Goal: Contribute content

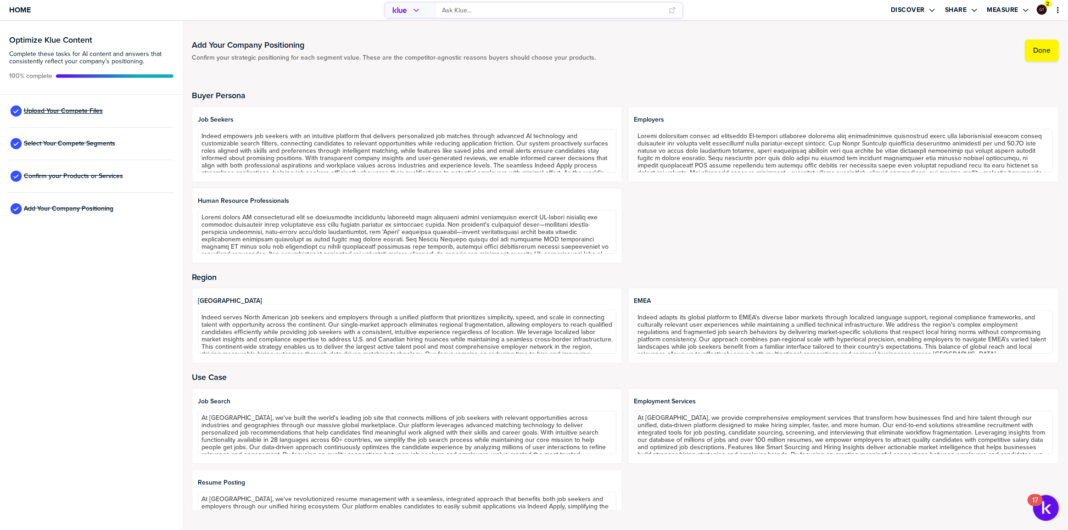
click at [98, 112] on span "Upload Your Compete Files" at bounding box center [63, 110] width 79 height 7
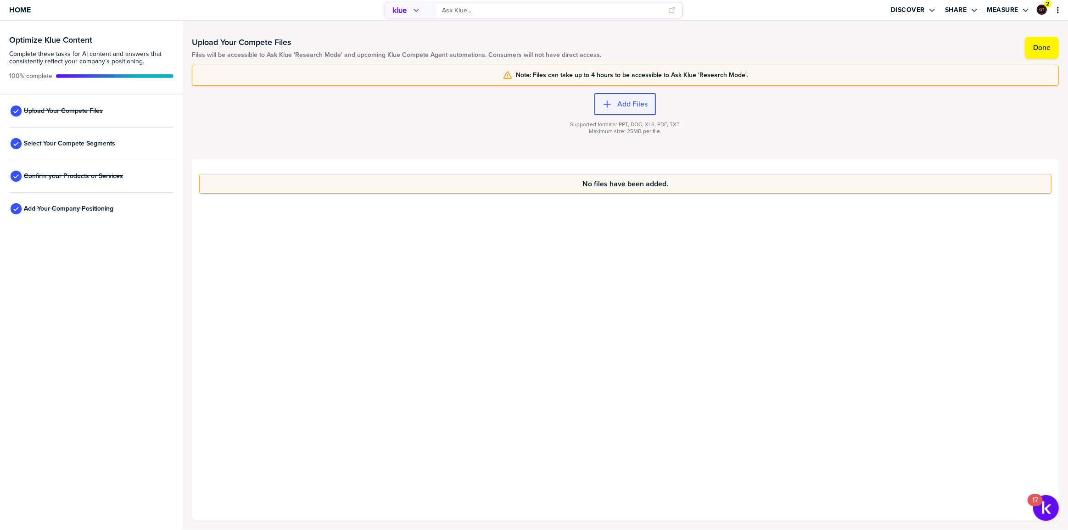
click at [624, 103] on label "Add Files" at bounding box center [632, 104] width 30 height 9
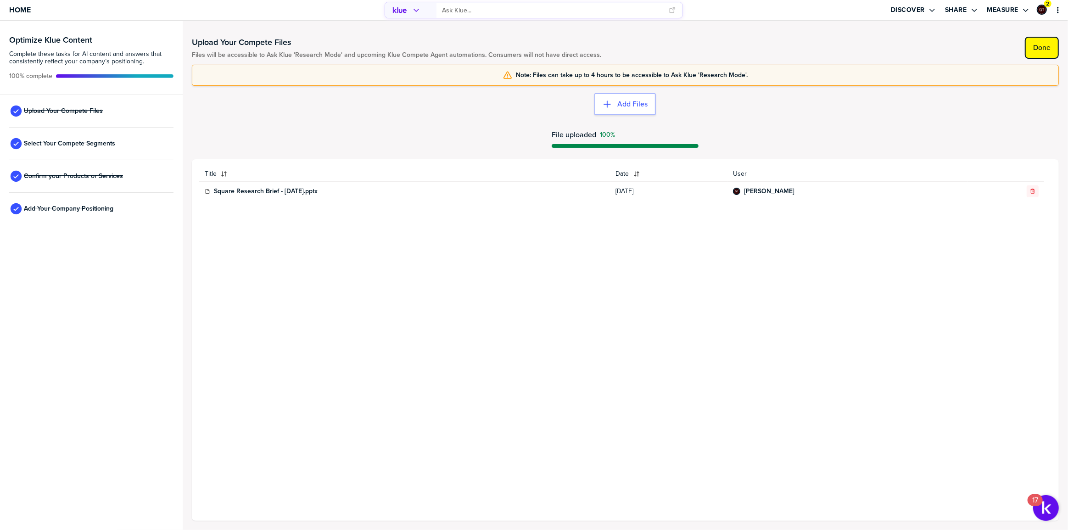
click at [1039, 45] on label "Done" at bounding box center [1041, 47] width 17 height 9
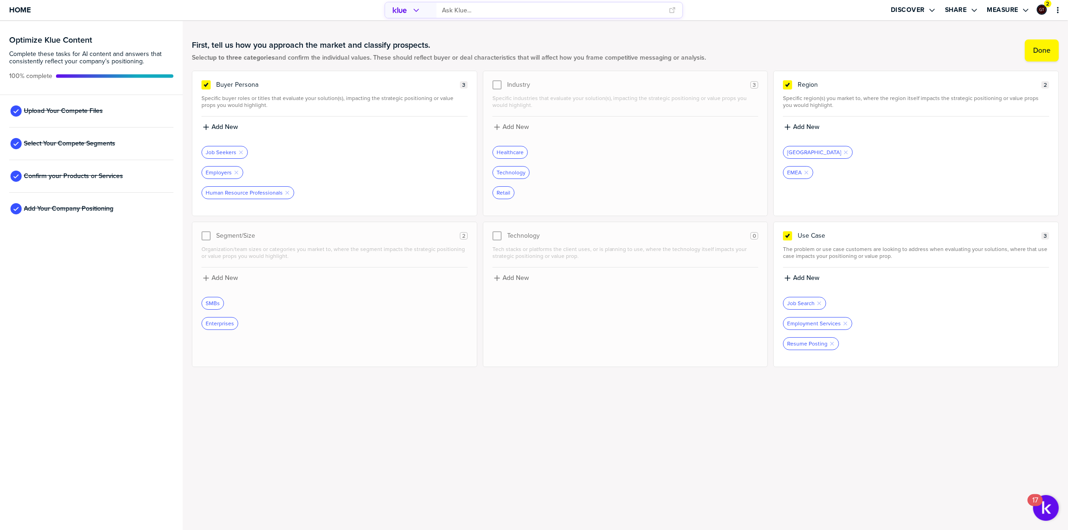
click at [509, 14] on input "primary" at bounding box center [552, 10] width 221 height 15
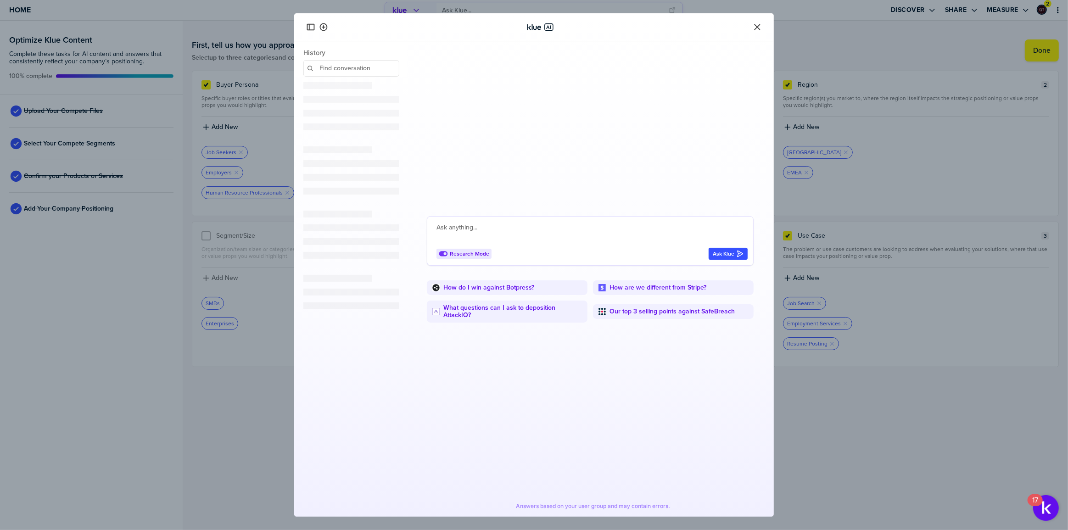
click at [510, 228] on textarea at bounding box center [592, 233] width 311 height 22
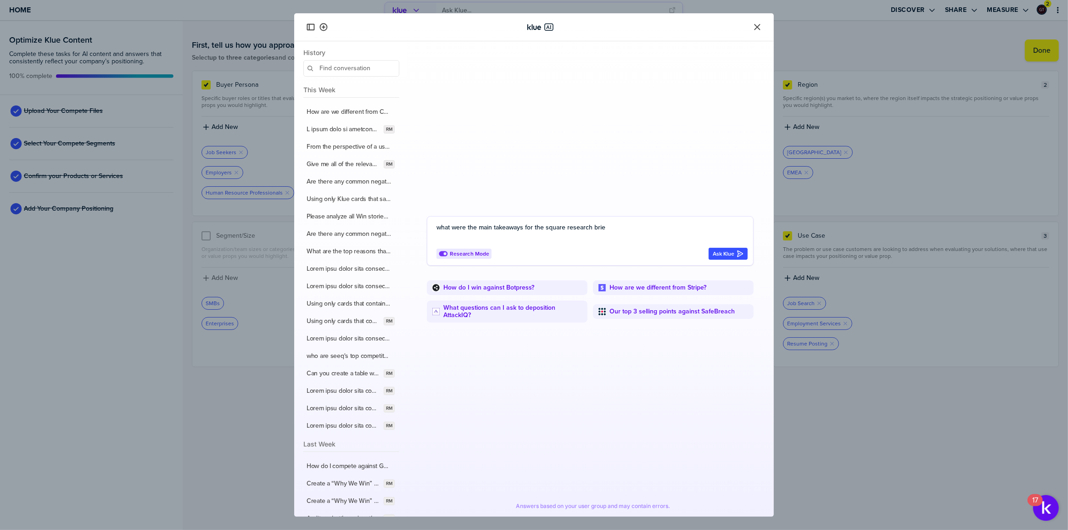
type textarea "what were the main takeaways for the square research brief"
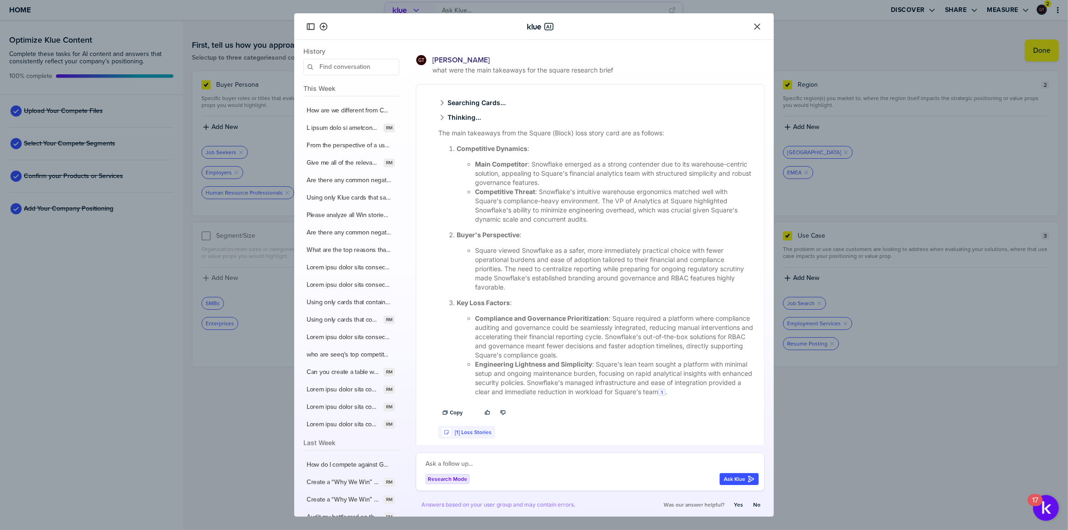
click at [494, 462] on textarea at bounding box center [592, 464] width 333 height 11
type textarea "c"
type textarea "no please look at knowledge hub for the data"
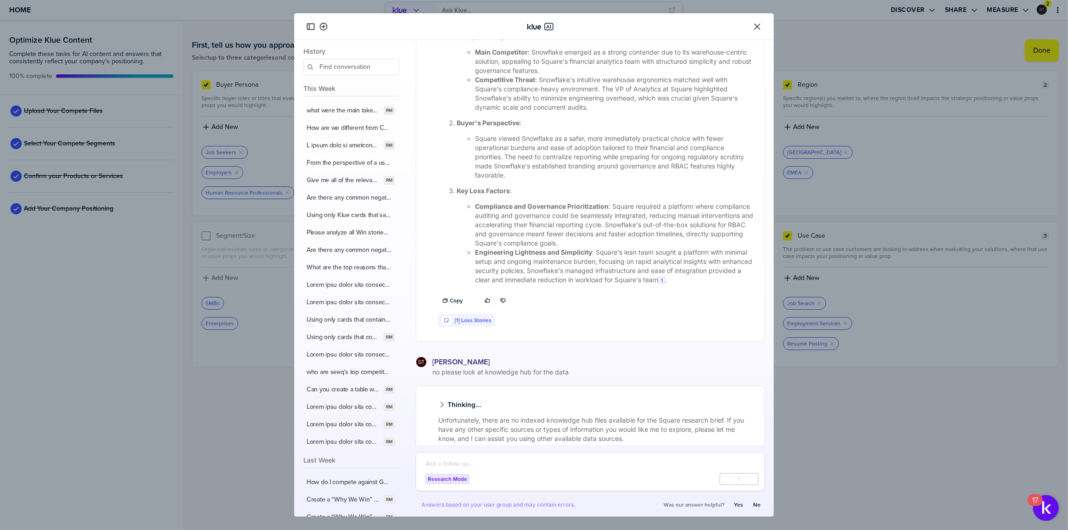
scroll to position [117, 0]
click at [758, 25] on icon "Close" at bounding box center [757, 26] width 6 height 6
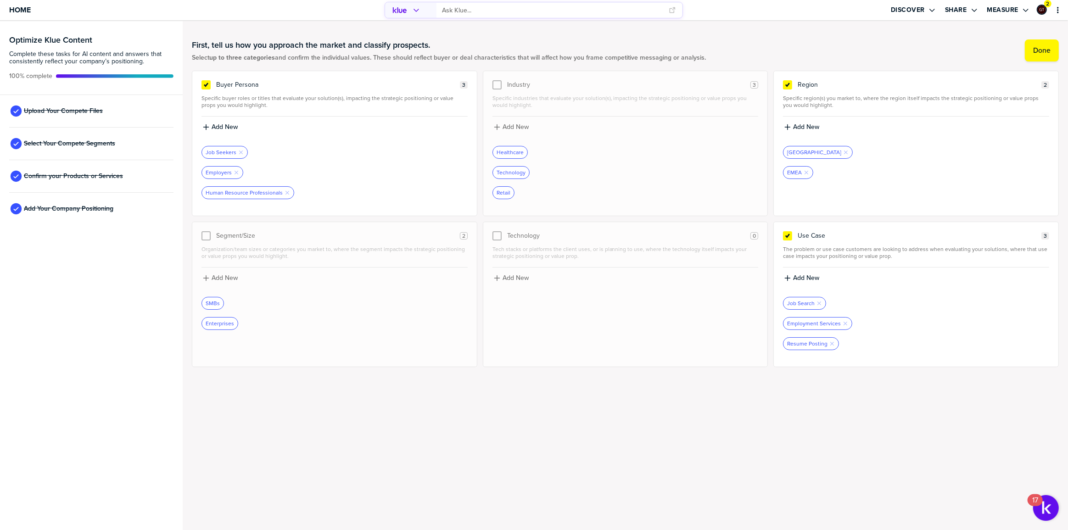
click at [97, 115] on div "Upload Your Compete Files" at bounding box center [91, 111] width 164 height 33
click at [92, 110] on span "Upload Your Compete Files" at bounding box center [63, 110] width 79 height 7
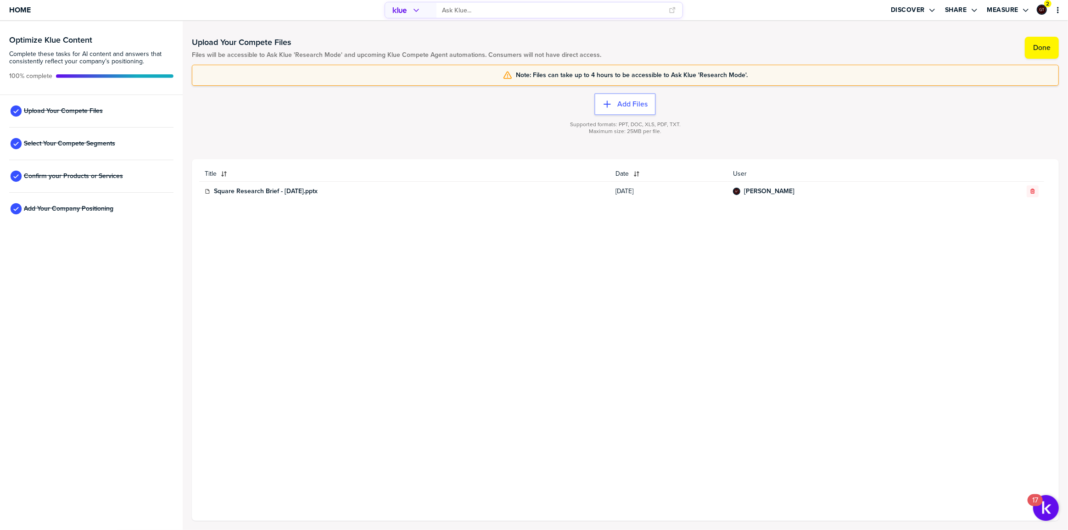
click at [381, 280] on div "Title Date User Square Research Brief - [DATE].pptx [DATE] [PERSON_NAME]" at bounding box center [625, 340] width 852 height 347
click at [426, 124] on div "Supported formats: PPT, DOC, XLS, PDF, TXT. Maximum size: 25MB per file." at bounding box center [625, 133] width 867 height 37
click at [1062, 6] on button "primary" at bounding box center [1058, 10] width 9 height 9
click at [14, 10] on span "Home" at bounding box center [20, 10] width 22 height 8
